Goal: Task Accomplishment & Management: Manage account settings

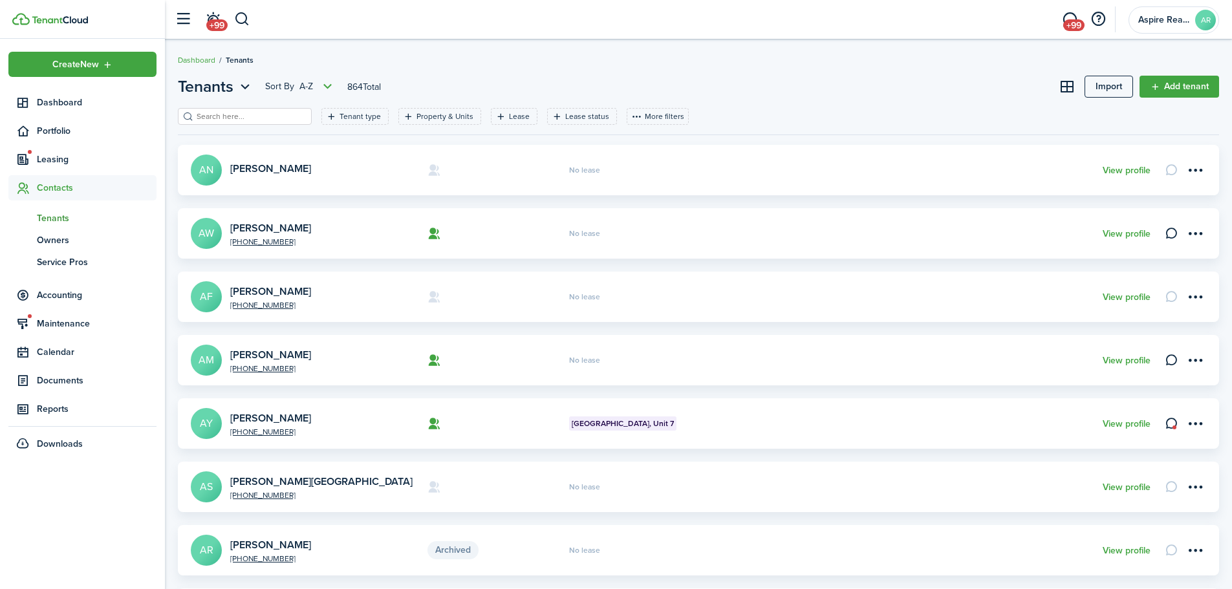
click at [61, 217] on span "Tenants" at bounding box center [97, 218] width 120 height 14
click at [264, 118] on input "search" at bounding box center [250, 117] width 114 height 12
type input "[PERSON_NAME]"
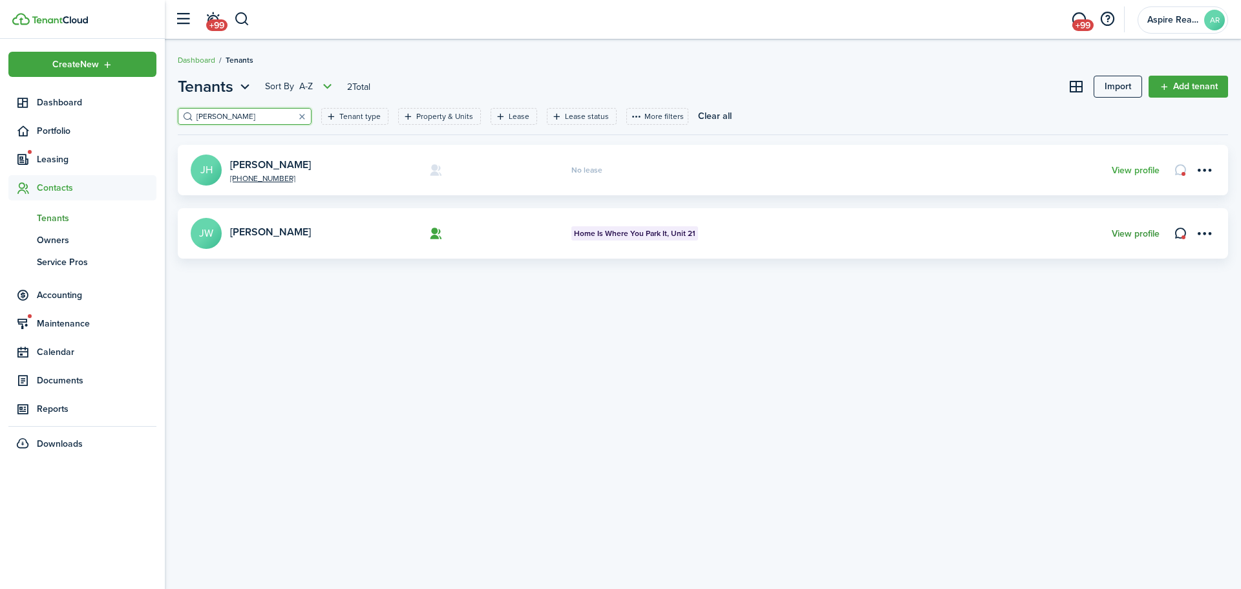
click at [1146, 232] on link "View profile" at bounding box center [1136, 234] width 48 height 10
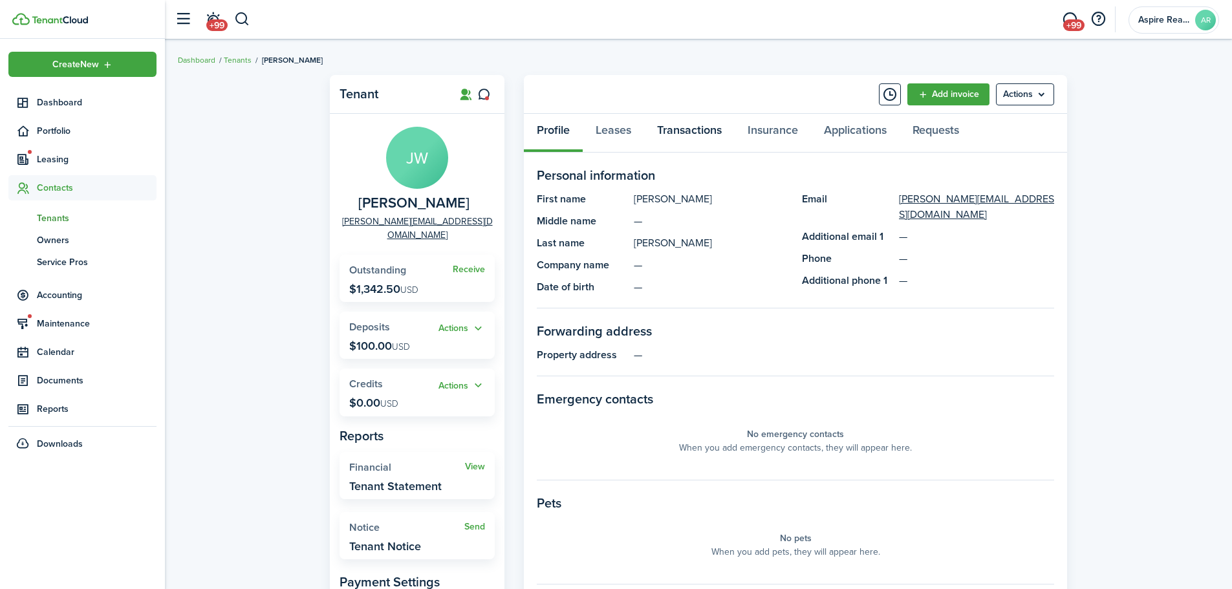
click at [683, 129] on link "Transactions" at bounding box center [689, 133] width 91 height 39
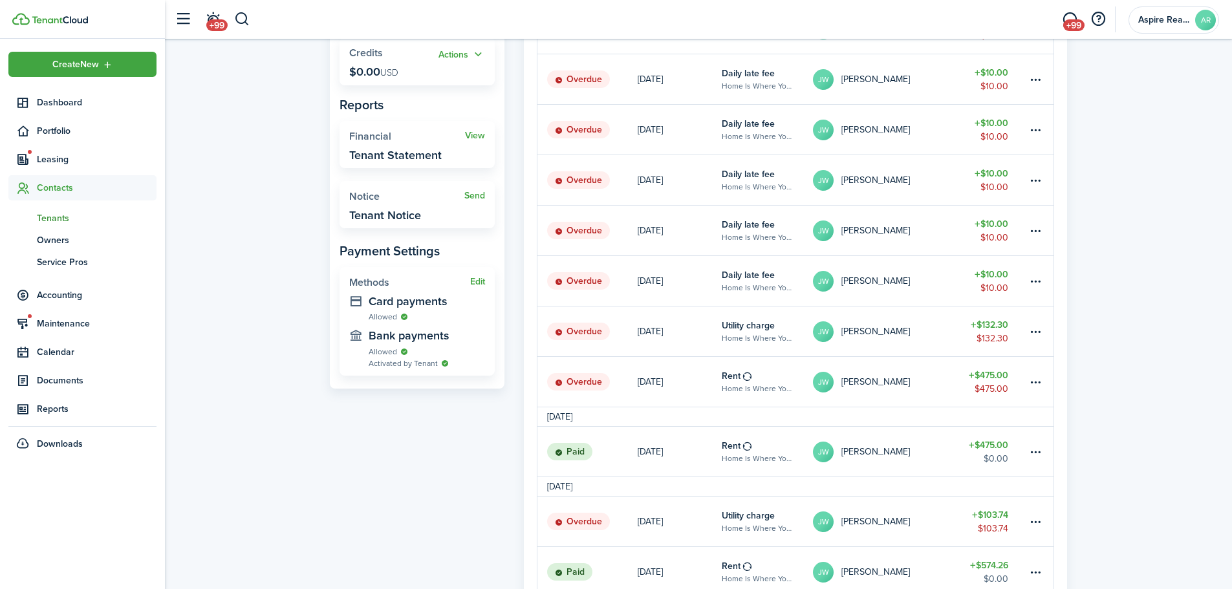
scroll to position [335, 0]
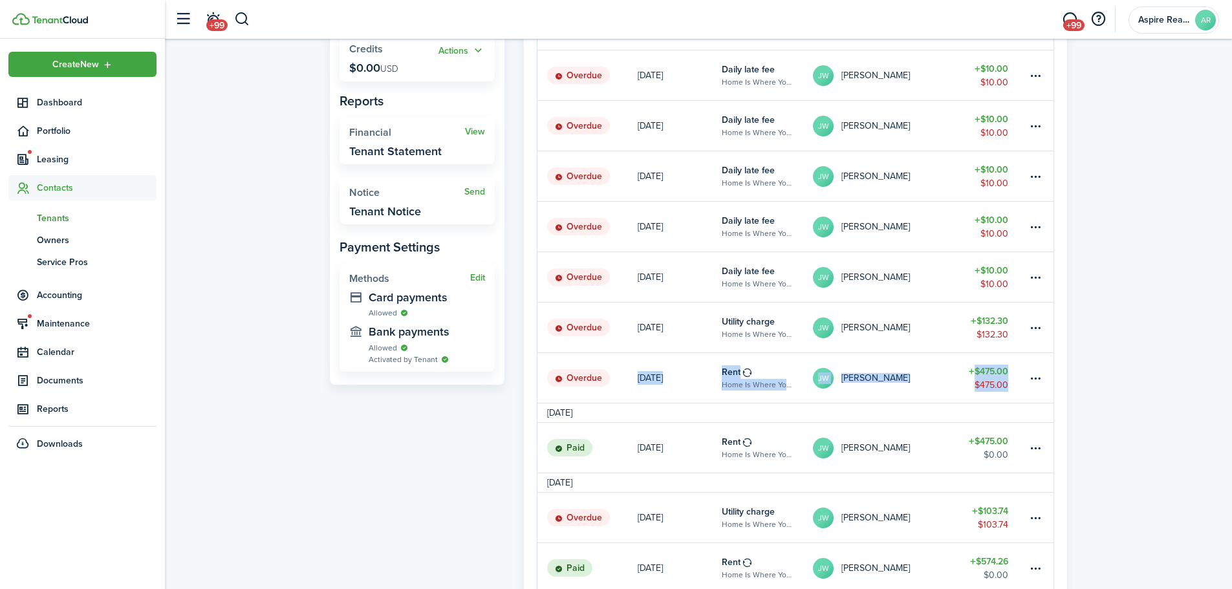
drag, startPoint x: 1230, startPoint y: 340, endPoint x: 1234, endPoint y: 358, distance: 18.7
click at [1153, 416] on div "Tenant [PERSON_NAME] [PERSON_NAME][EMAIL_ADDRESS][DOMAIN_NAME] Receive Outstand…" at bounding box center [698, 444] width 1067 height 1421
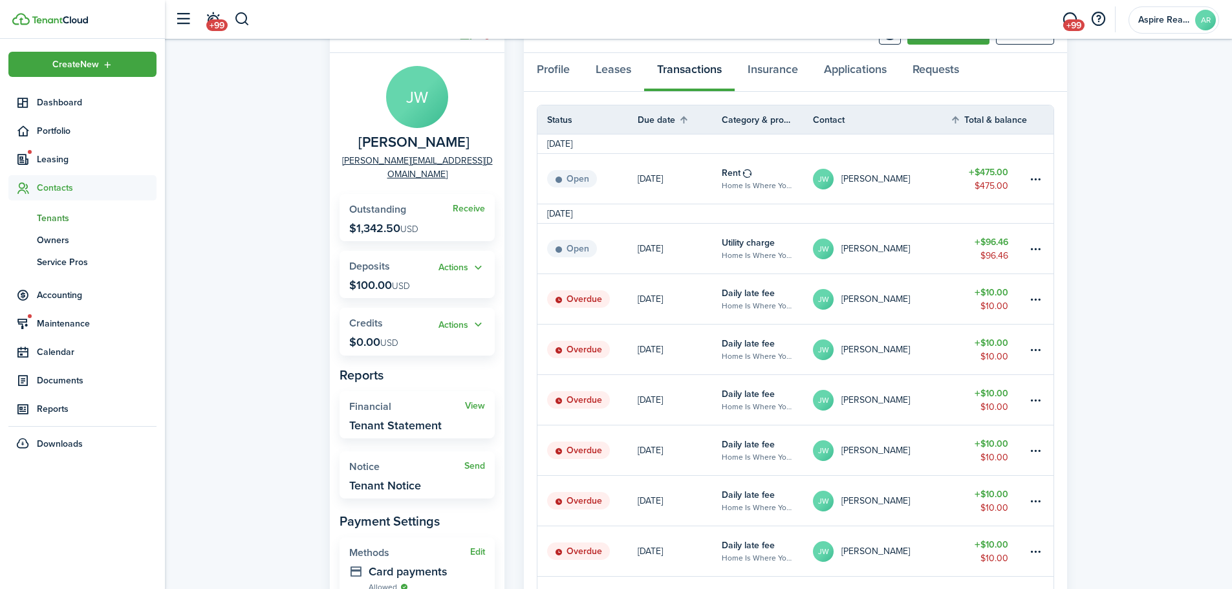
scroll to position [0, 0]
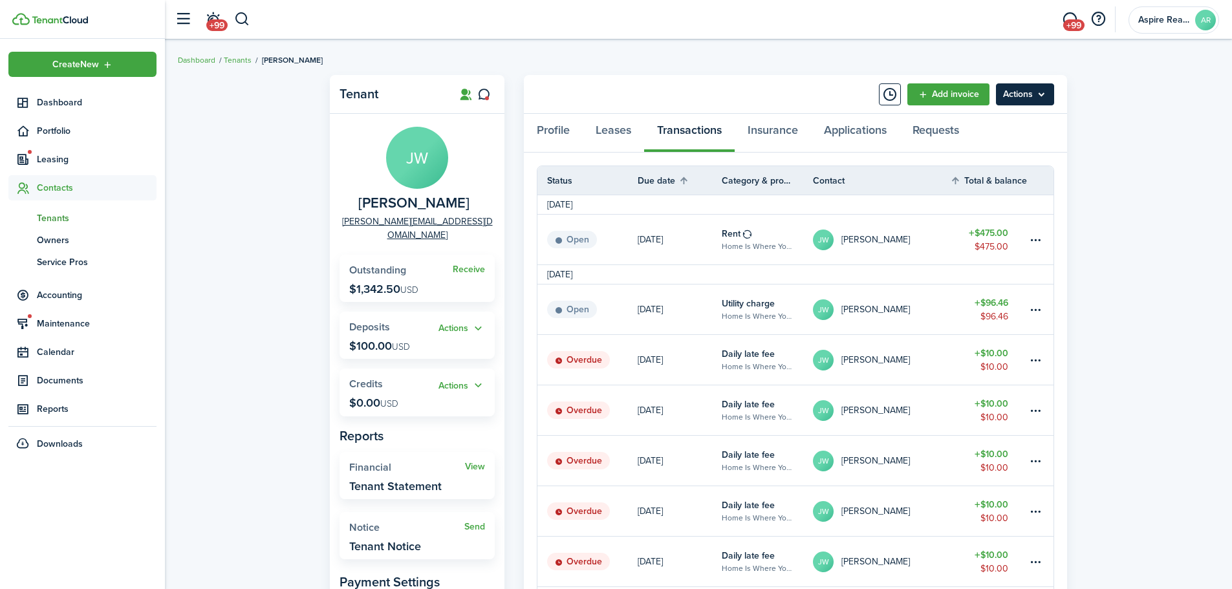
click at [1045, 94] on menu-btn "Actions" at bounding box center [1025, 94] width 58 height 22
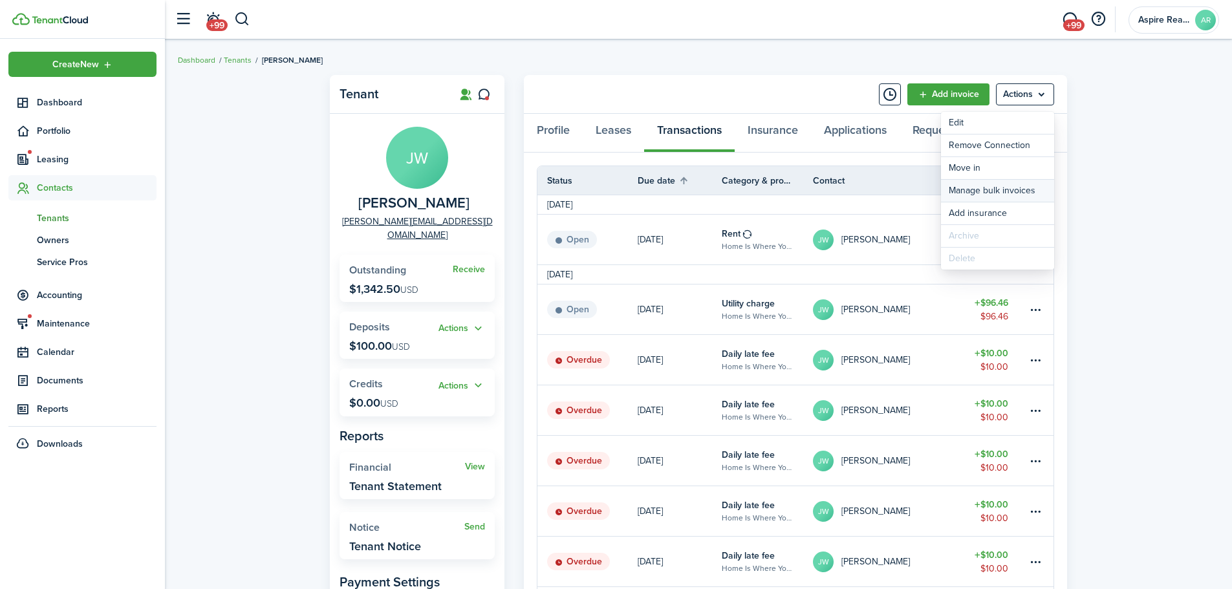
click at [995, 190] on link "Manage bulk invoices" at bounding box center [997, 191] width 113 height 22
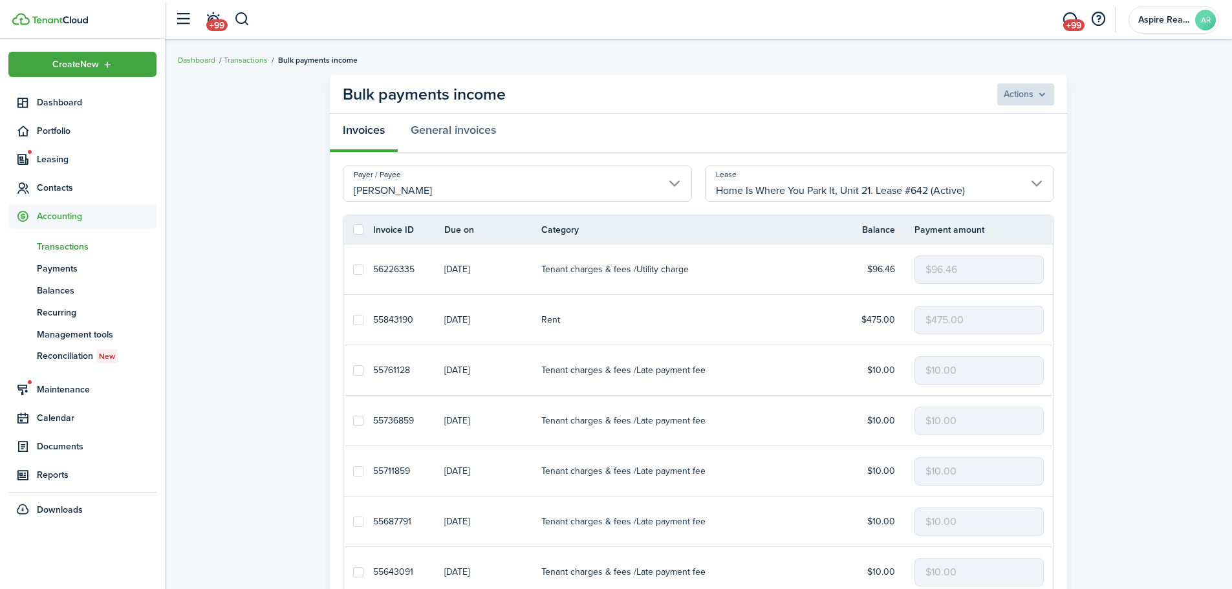
click at [359, 228] on label at bounding box center [358, 229] width 10 height 10
click at [353, 230] on input "checkbox" at bounding box center [352, 230] width 1 height 1
checkbox input "true"
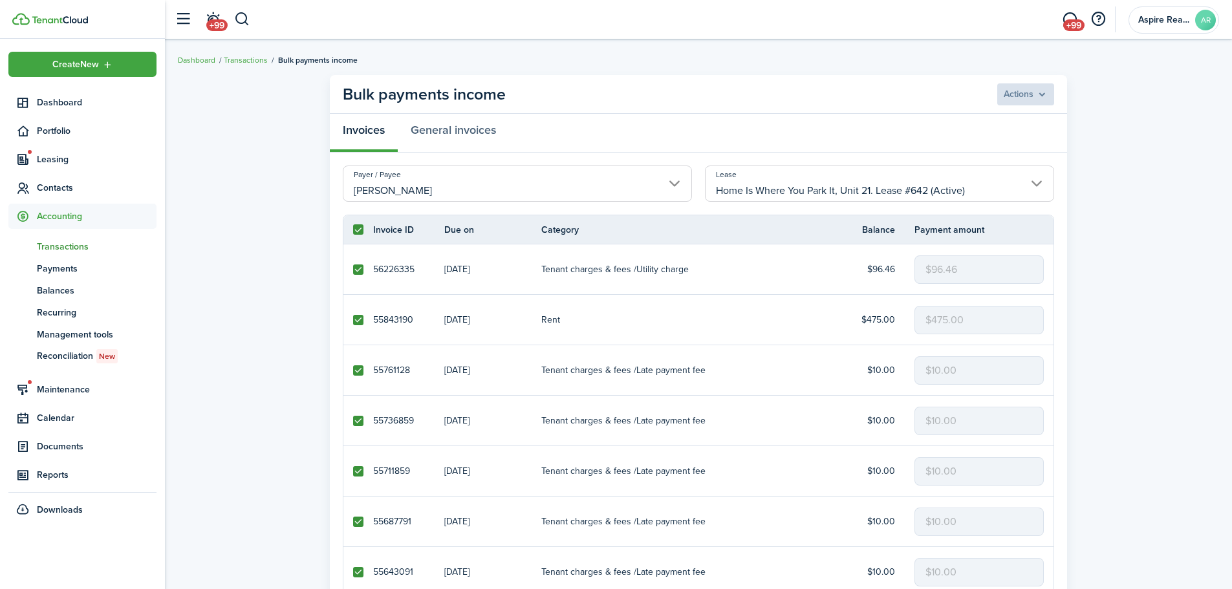
checkbox input "true"
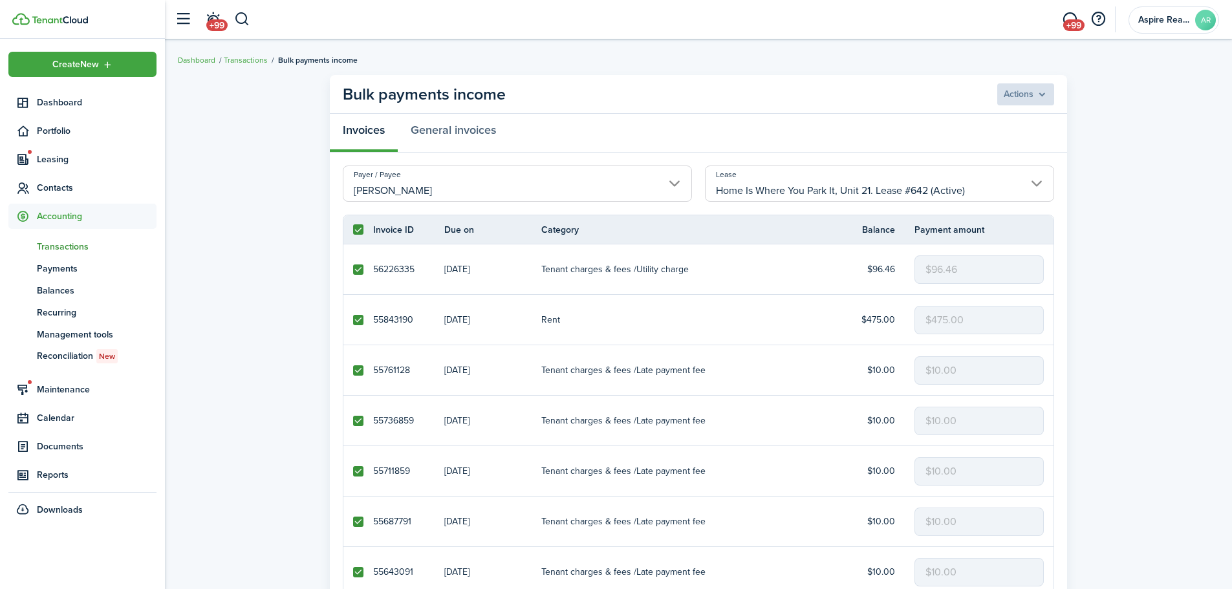
checkbox input "true"
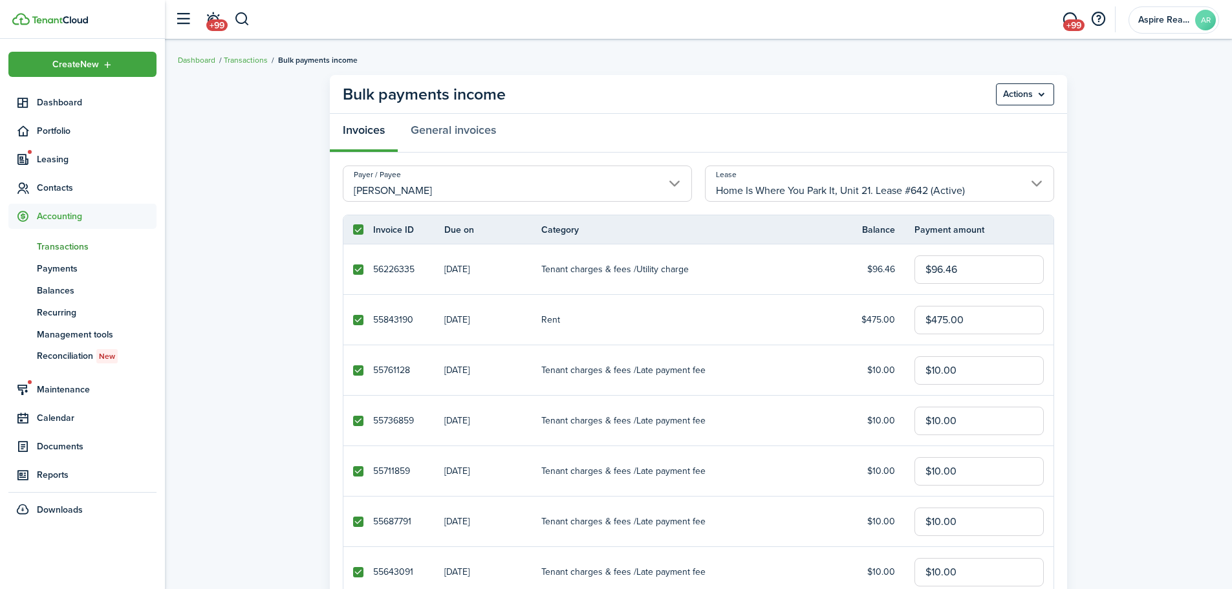
click at [356, 270] on label at bounding box center [358, 269] width 10 height 10
click at [353, 270] on input "checkbox" at bounding box center [352, 269] width 1 height 1
checkbox input "false"
click at [358, 324] on label at bounding box center [358, 320] width 10 height 10
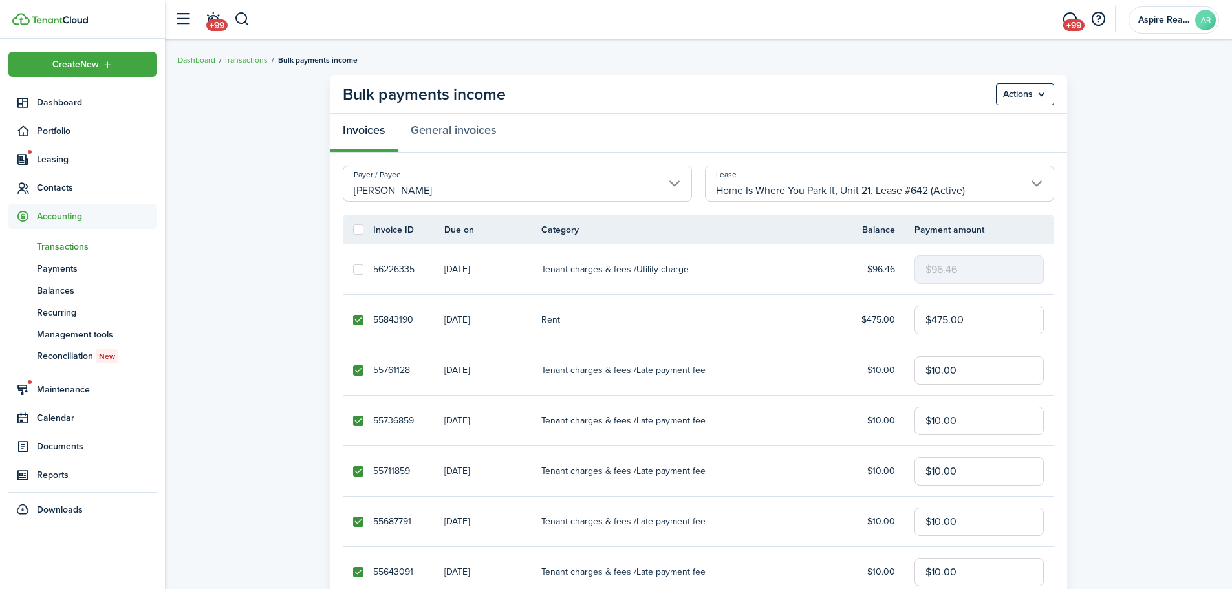
click at [353, 320] on input "checkbox" at bounding box center [352, 319] width 1 height 1
checkbox input "false"
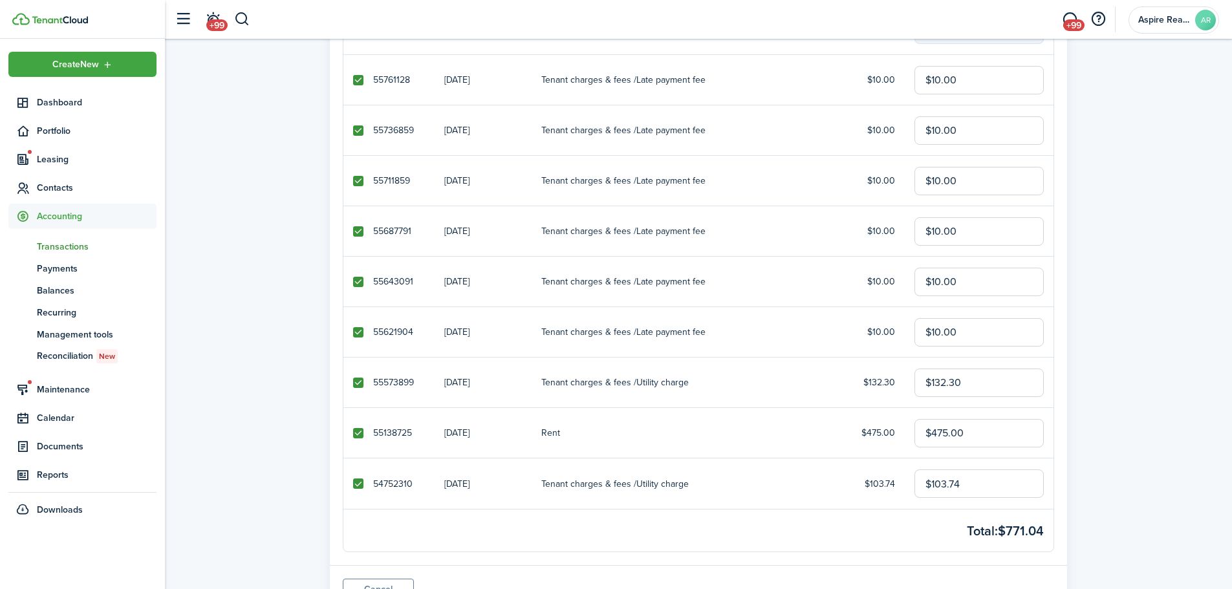
scroll to position [297, 0]
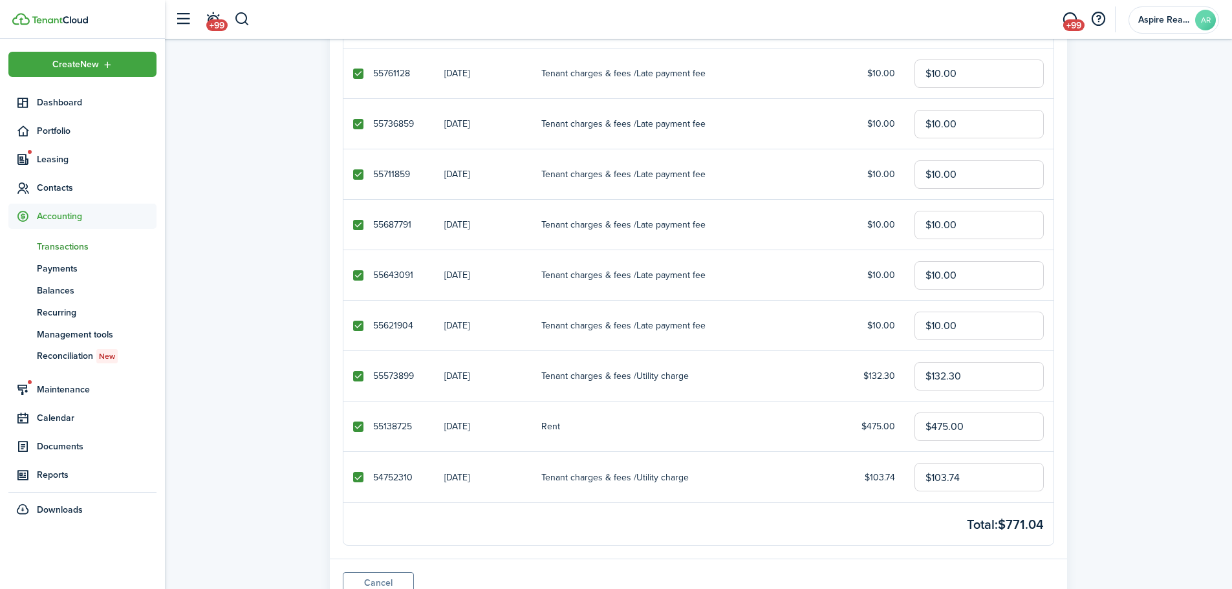
click at [357, 374] on label at bounding box center [358, 376] width 10 height 10
click at [353, 376] on input "checkbox" at bounding box center [352, 376] width 1 height 1
checkbox input "false"
click at [356, 422] on label at bounding box center [358, 427] width 10 height 10
click at [353, 426] on input "checkbox" at bounding box center [352, 426] width 1 height 1
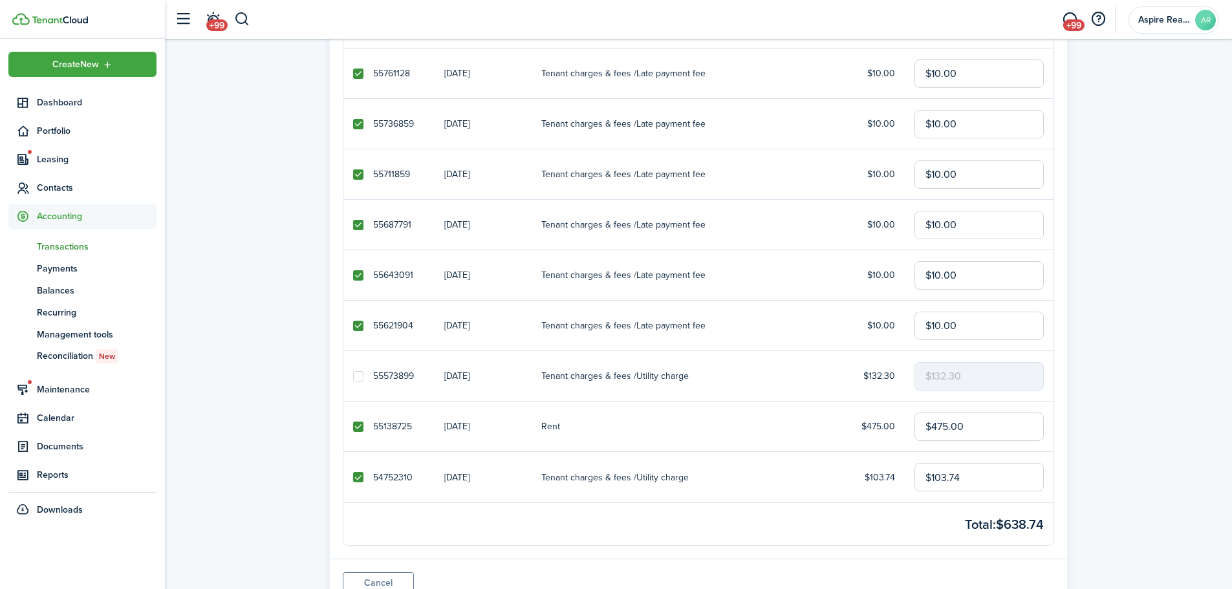
checkbox input "false"
click at [357, 478] on label at bounding box center [358, 477] width 10 height 10
click at [353, 478] on input "checkbox" at bounding box center [352, 477] width 1 height 1
checkbox input "false"
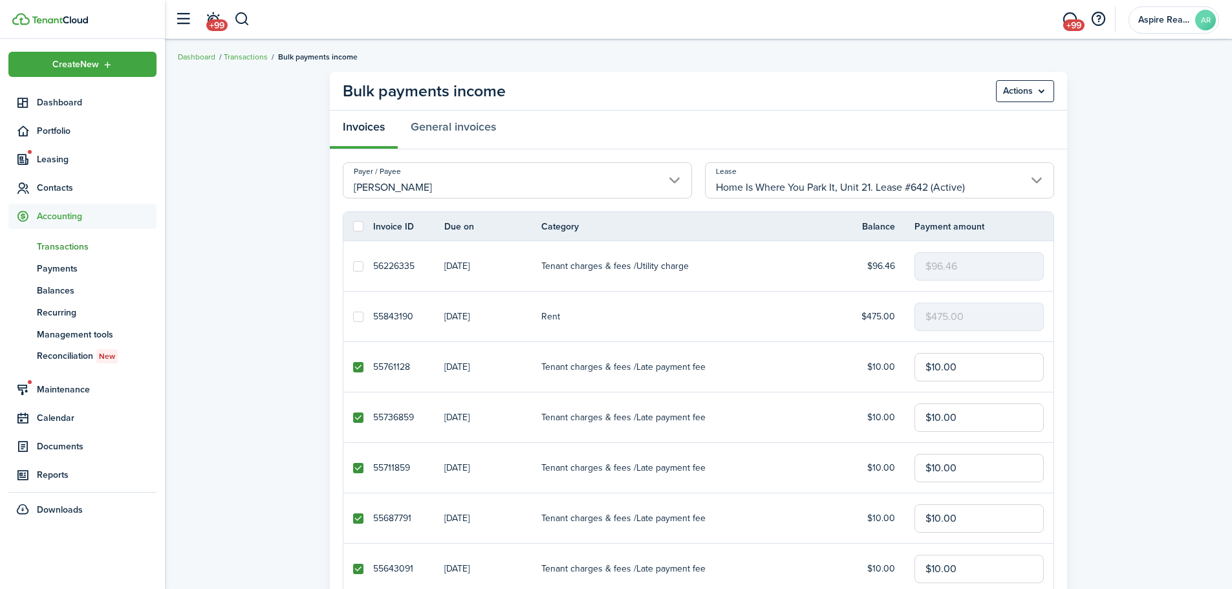
scroll to position [0, 0]
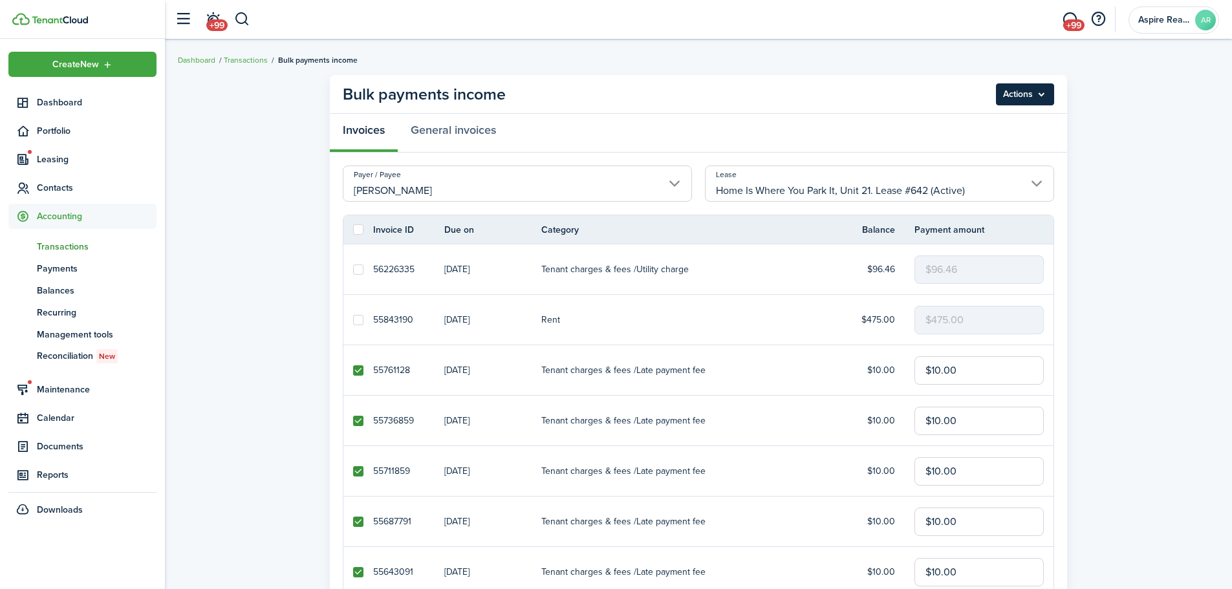
click at [1046, 92] on menu-btn "Actions" at bounding box center [1025, 94] width 58 height 22
click at [963, 142] on button "Delete" at bounding box center [997, 145] width 113 height 22
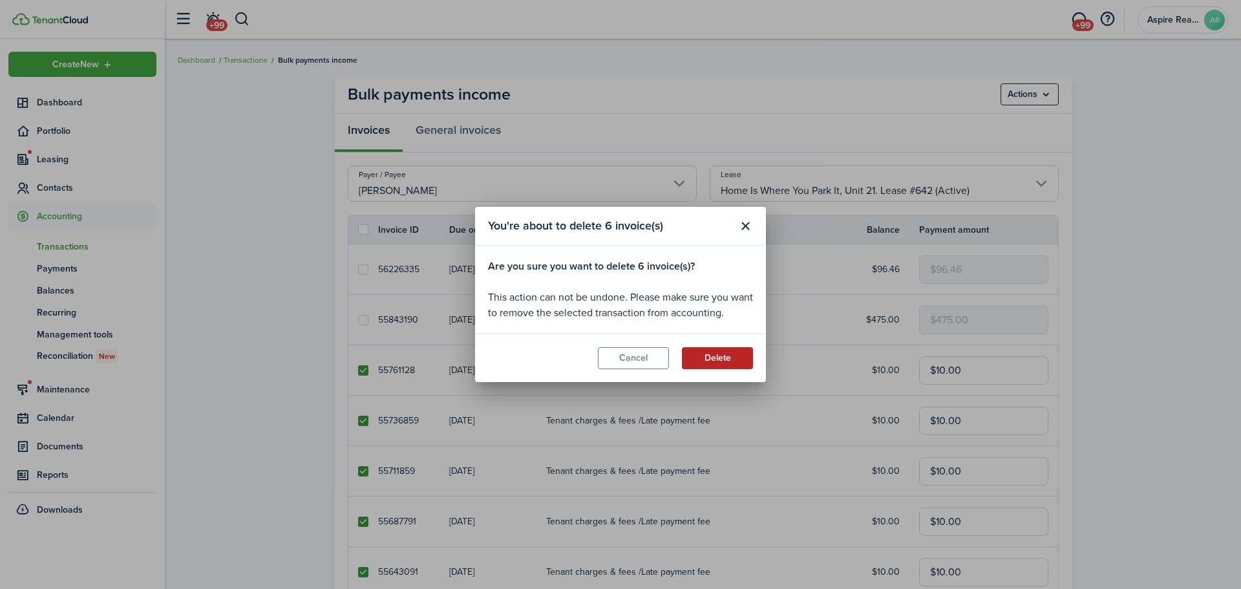
click at [718, 356] on button "Delete" at bounding box center [717, 358] width 71 height 22
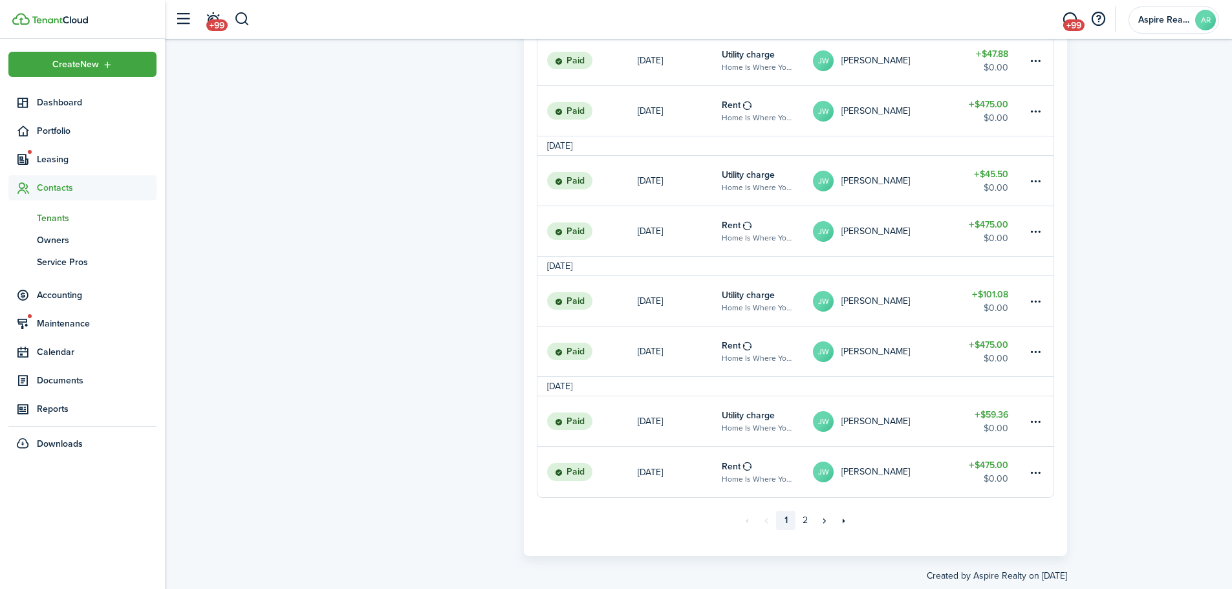
scroll to position [967, 0]
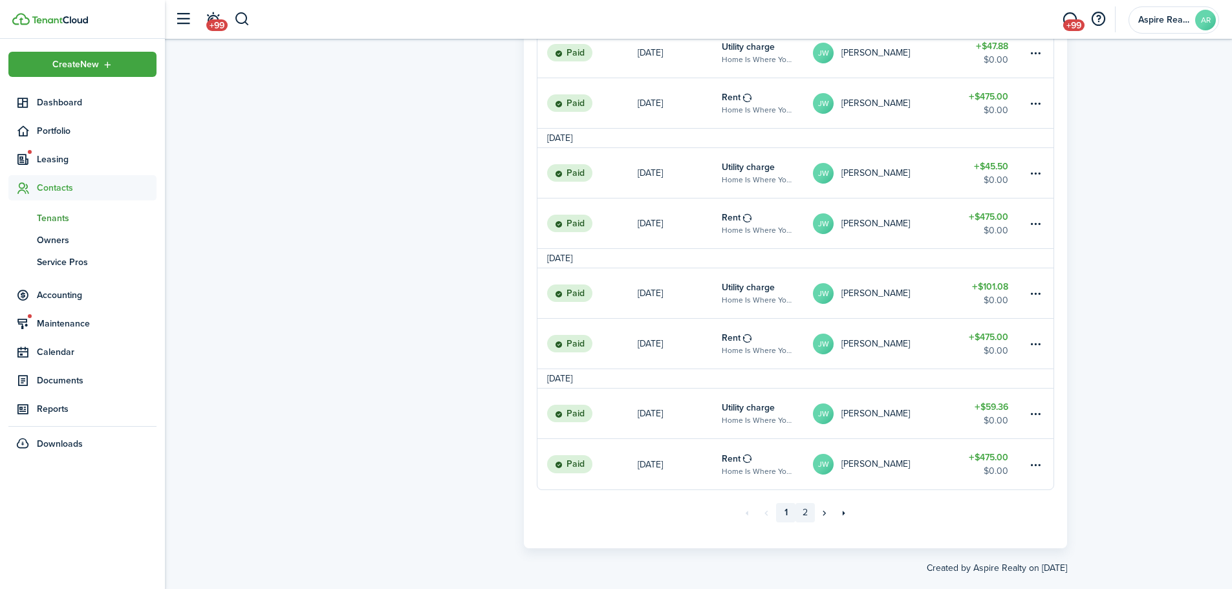
click at [808, 510] on link "2" at bounding box center [804, 512] width 19 height 19
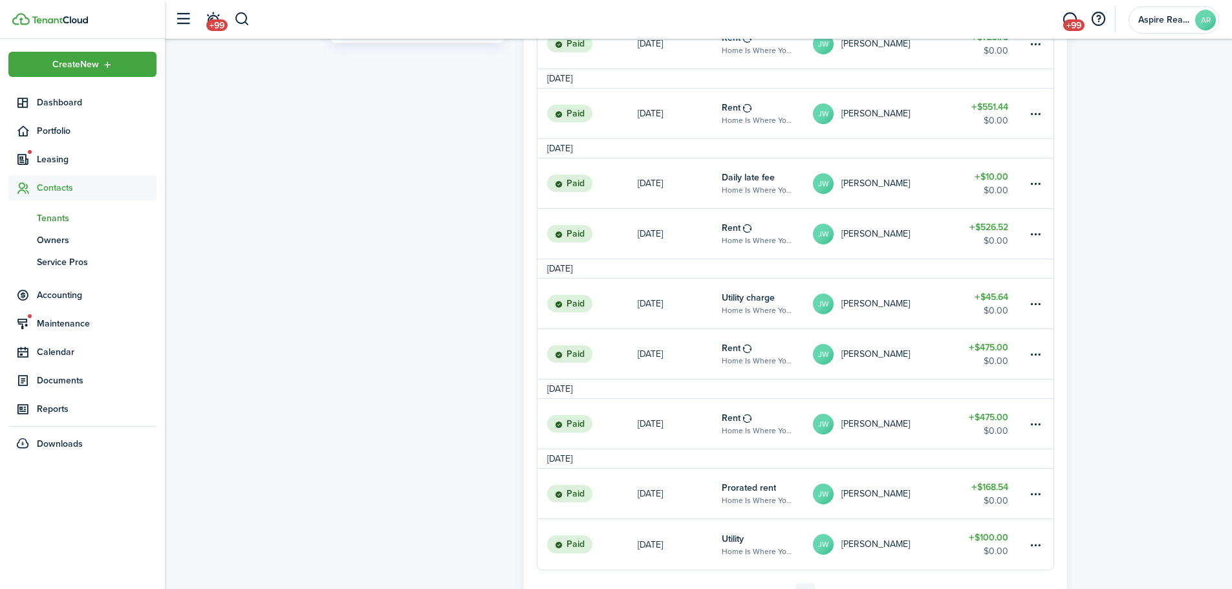
scroll to position [778, 0]
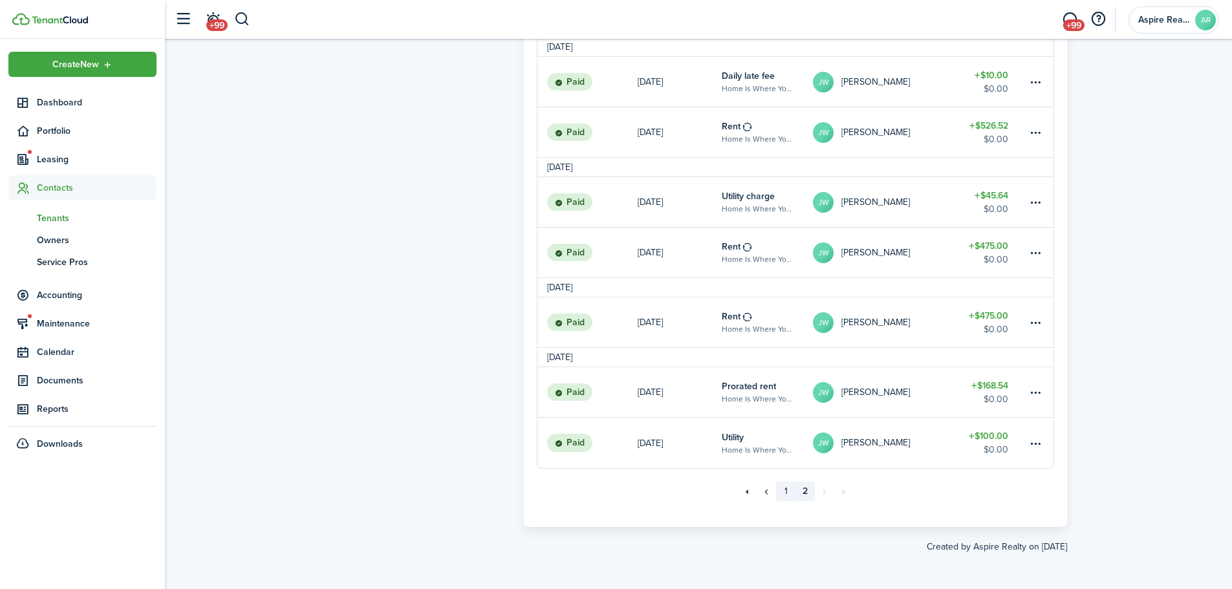
click at [785, 489] on link "1" at bounding box center [785, 491] width 19 height 19
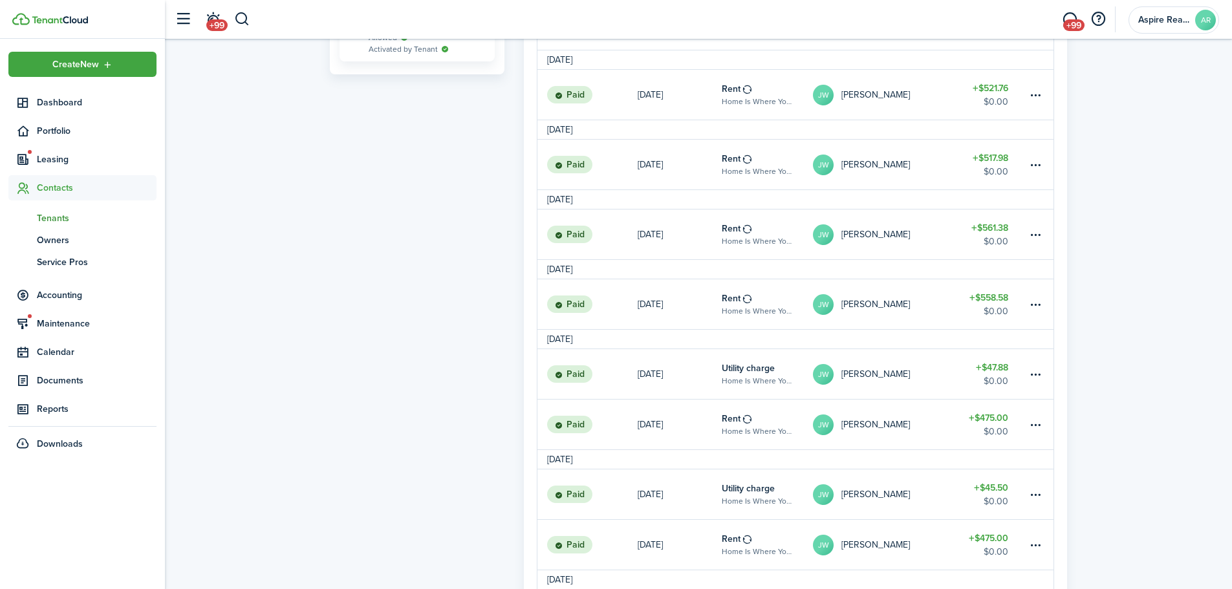
scroll to position [721, 0]
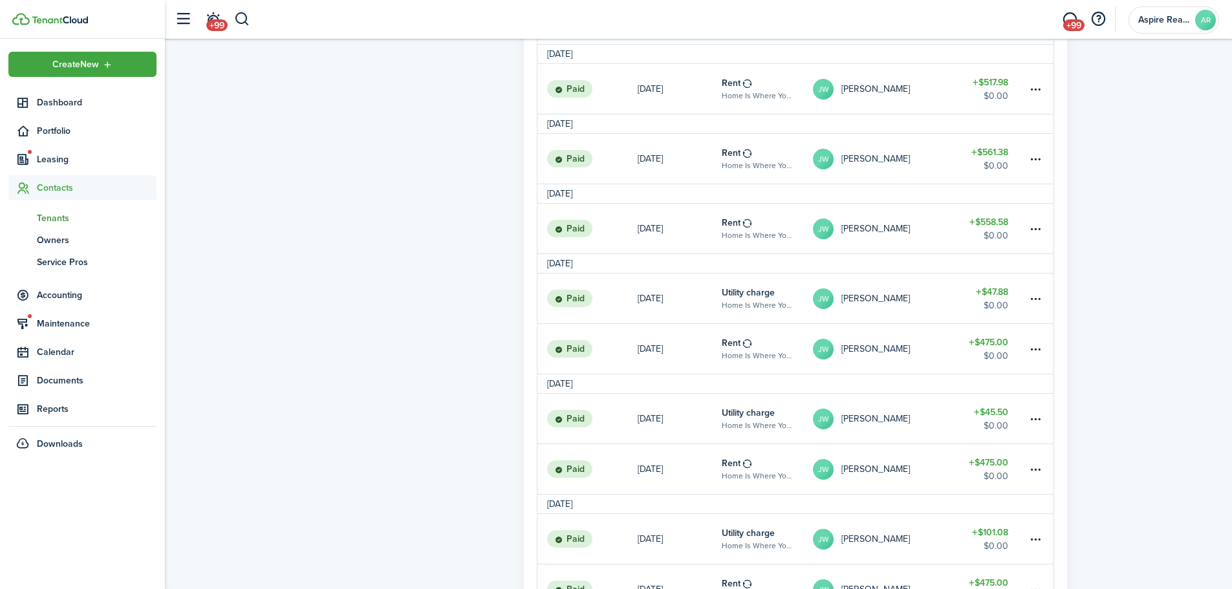
drag, startPoint x: 1240, startPoint y: 462, endPoint x: 1178, endPoint y: 497, distance: 71.2
click at [1178, 497] on div "Tenant [PERSON_NAME] [PERSON_NAME][EMAIL_ADDRESS][DOMAIN_NAME] Receive Outstand…" at bounding box center [698, 87] width 1067 height 1479
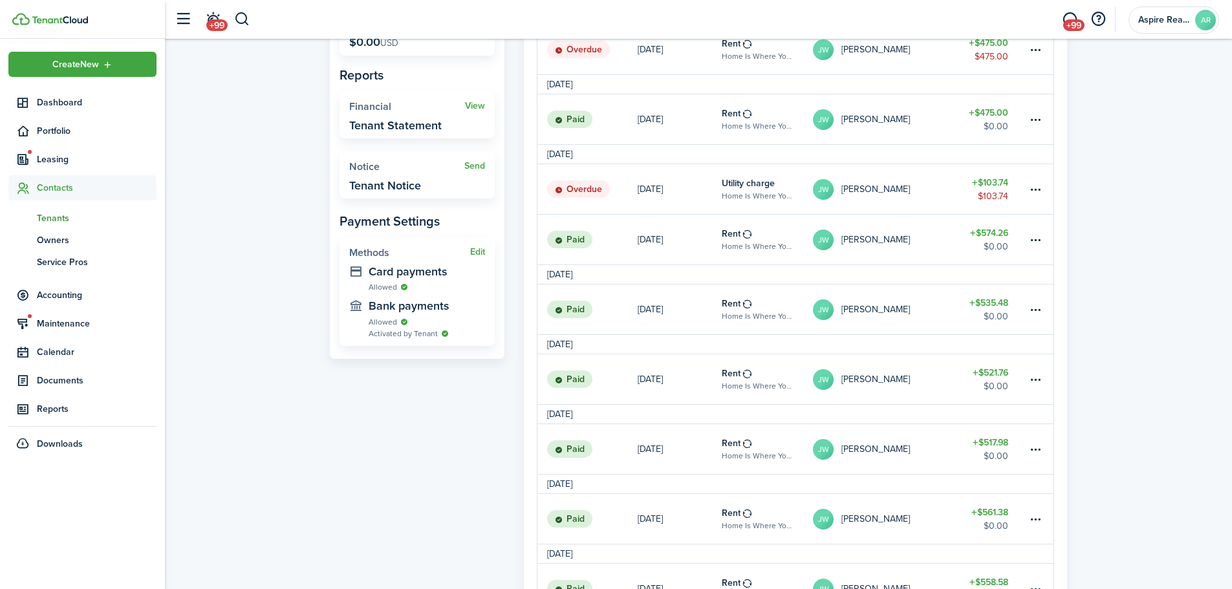
scroll to position [362, 0]
click at [477, 246] on button "Edit" at bounding box center [477, 251] width 15 height 10
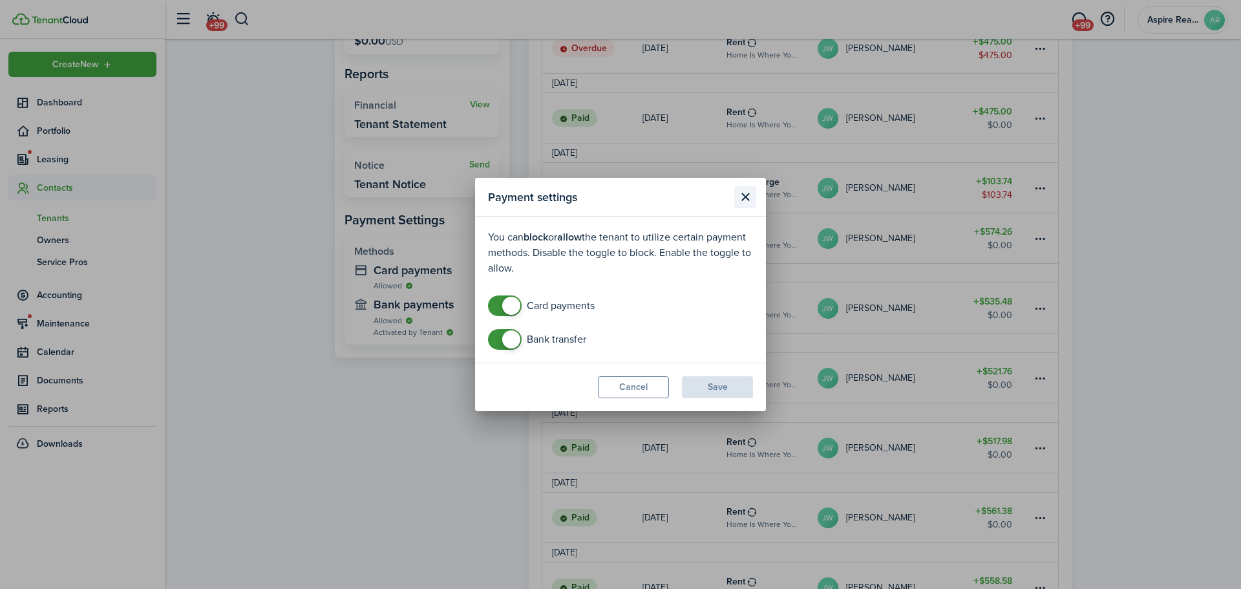
click at [748, 198] on button "Close modal" at bounding box center [746, 197] width 22 height 22
